Goal: Task Accomplishment & Management: Use online tool/utility

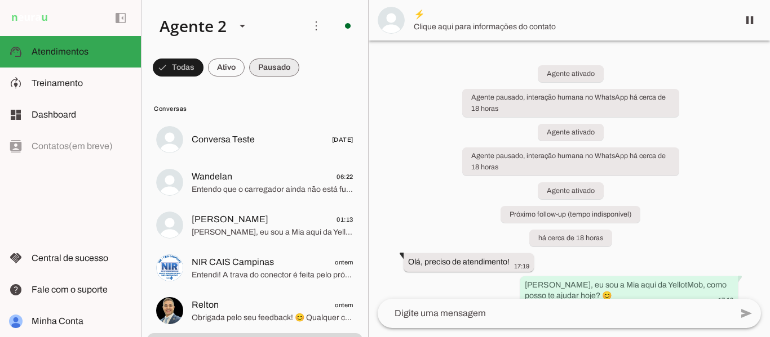
click at [203, 68] on span at bounding box center [178, 67] width 51 height 27
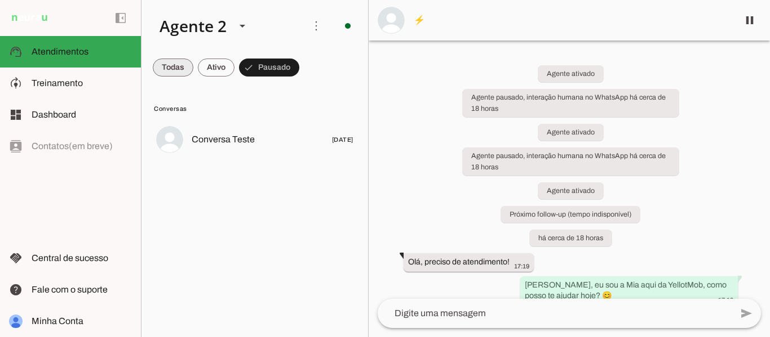
click at [176, 66] on span at bounding box center [173, 67] width 41 height 27
